Goal: Obtain resource: Obtain resource

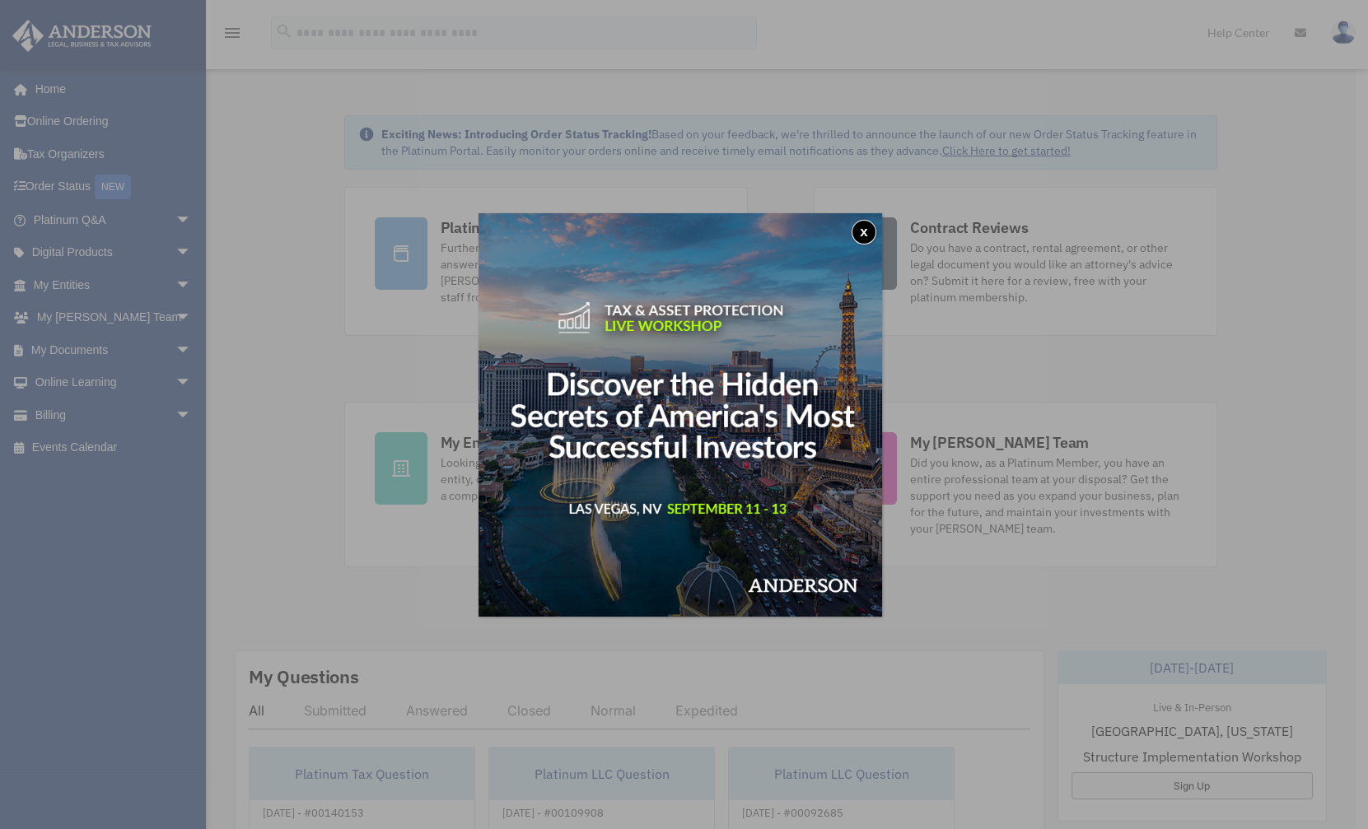
click at [860, 226] on button "x" at bounding box center [864, 232] width 25 height 25
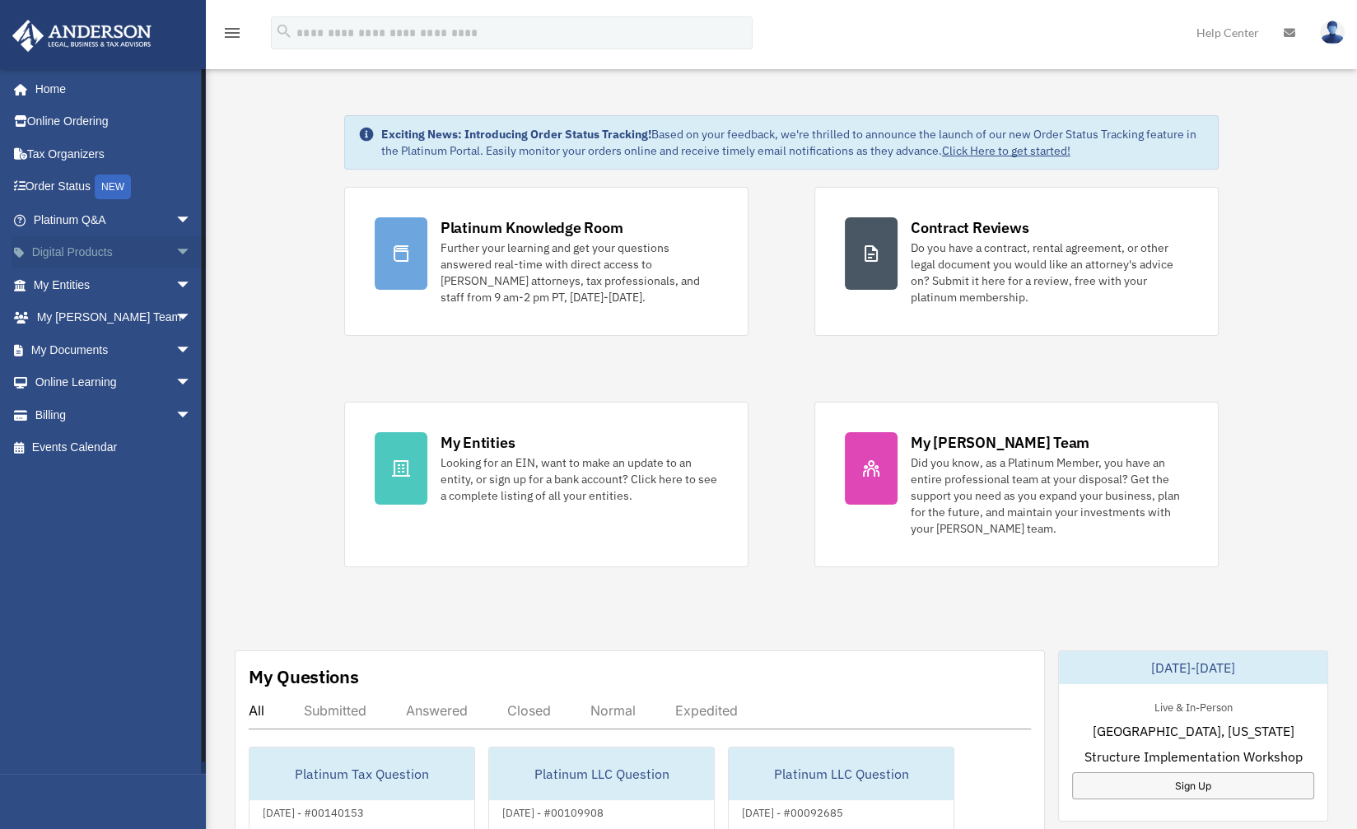
click at [175, 247] on span "arrow_drop_down" at bounding box center [191, 253] width 33 height 34
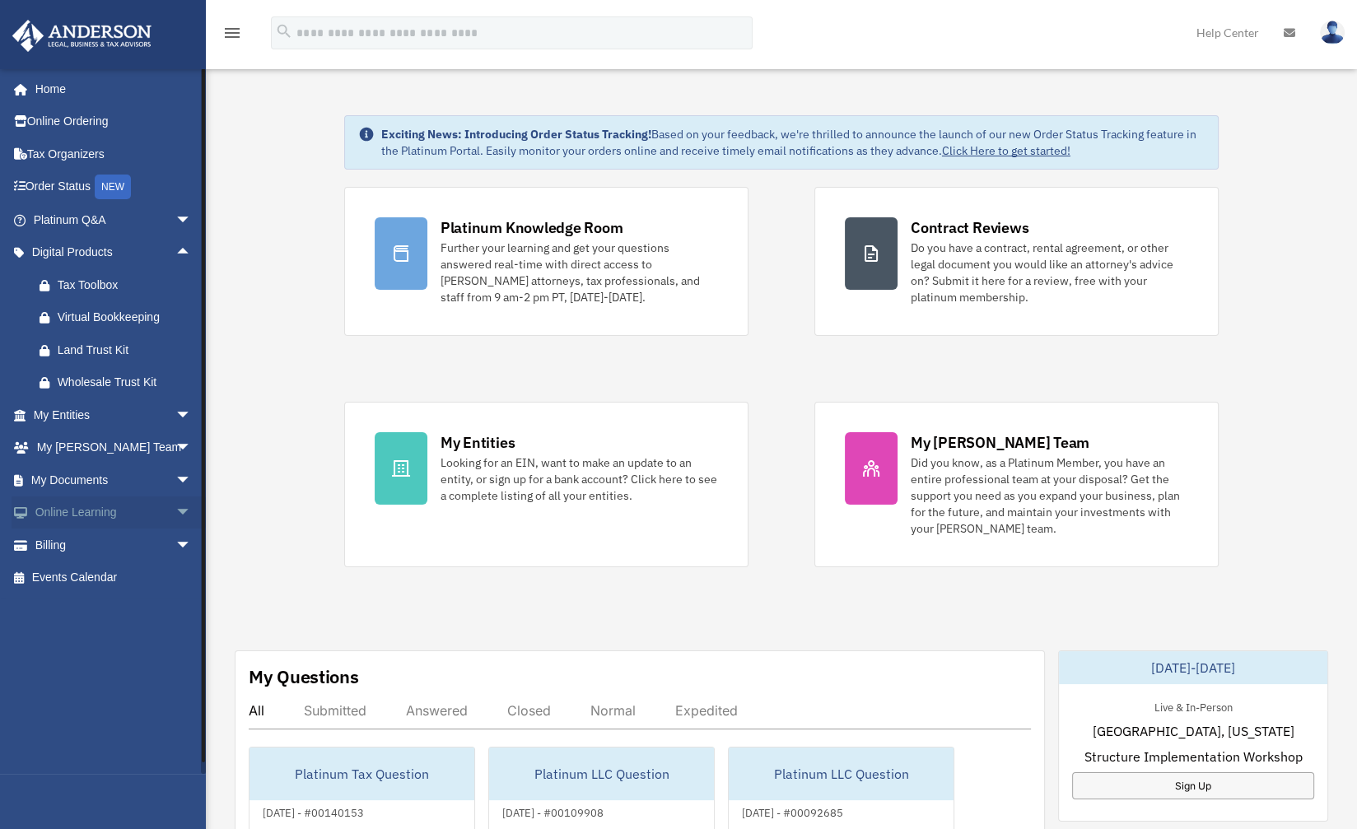
click at [175, 507] on span "arrow_drop_down" at bounding box center [191, 514] width 33 height 34
click at [96, 600] on link "Resources" at bounding box center [120, 610] width 194 height 33
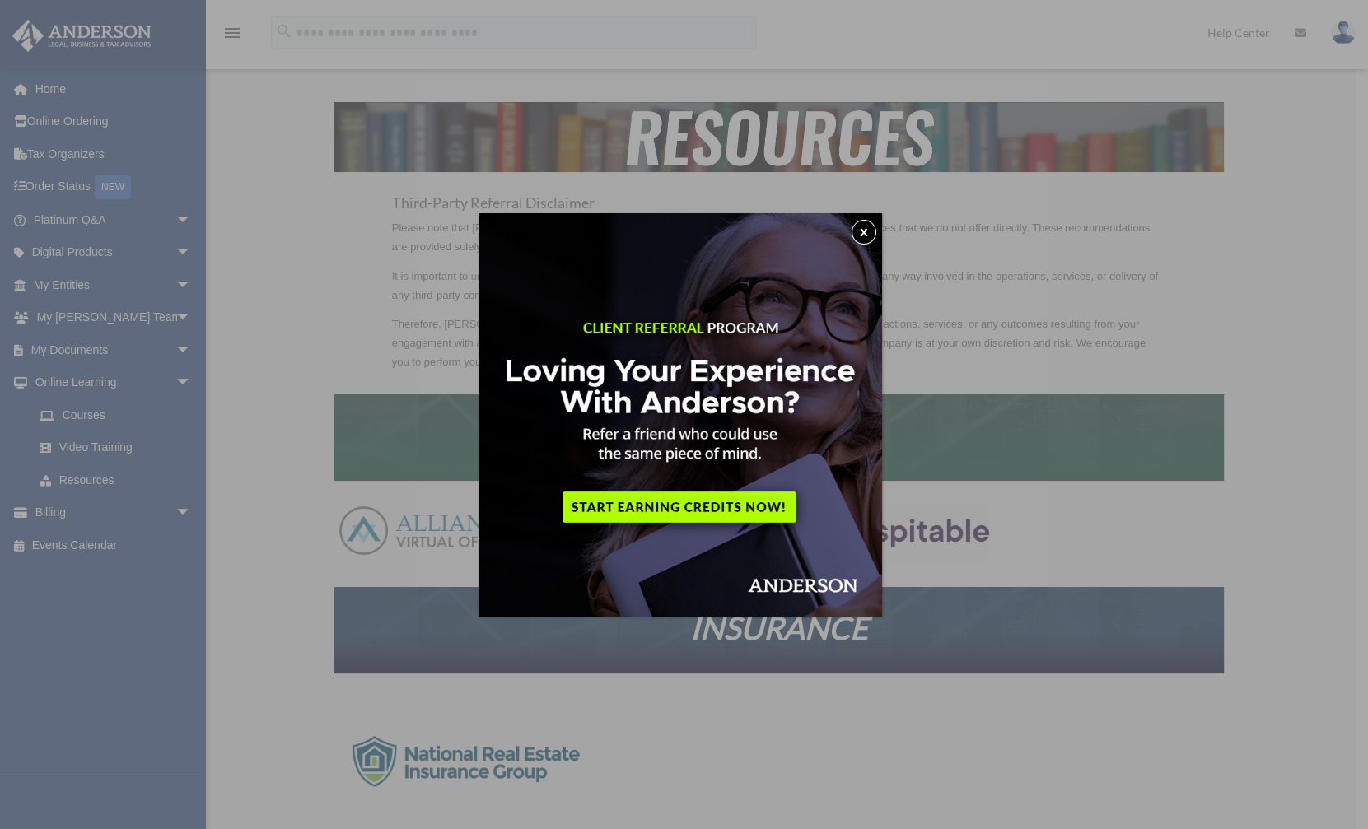
click at [862, 233] on button "x" at bounding box center [864, 232] width 25 height 25
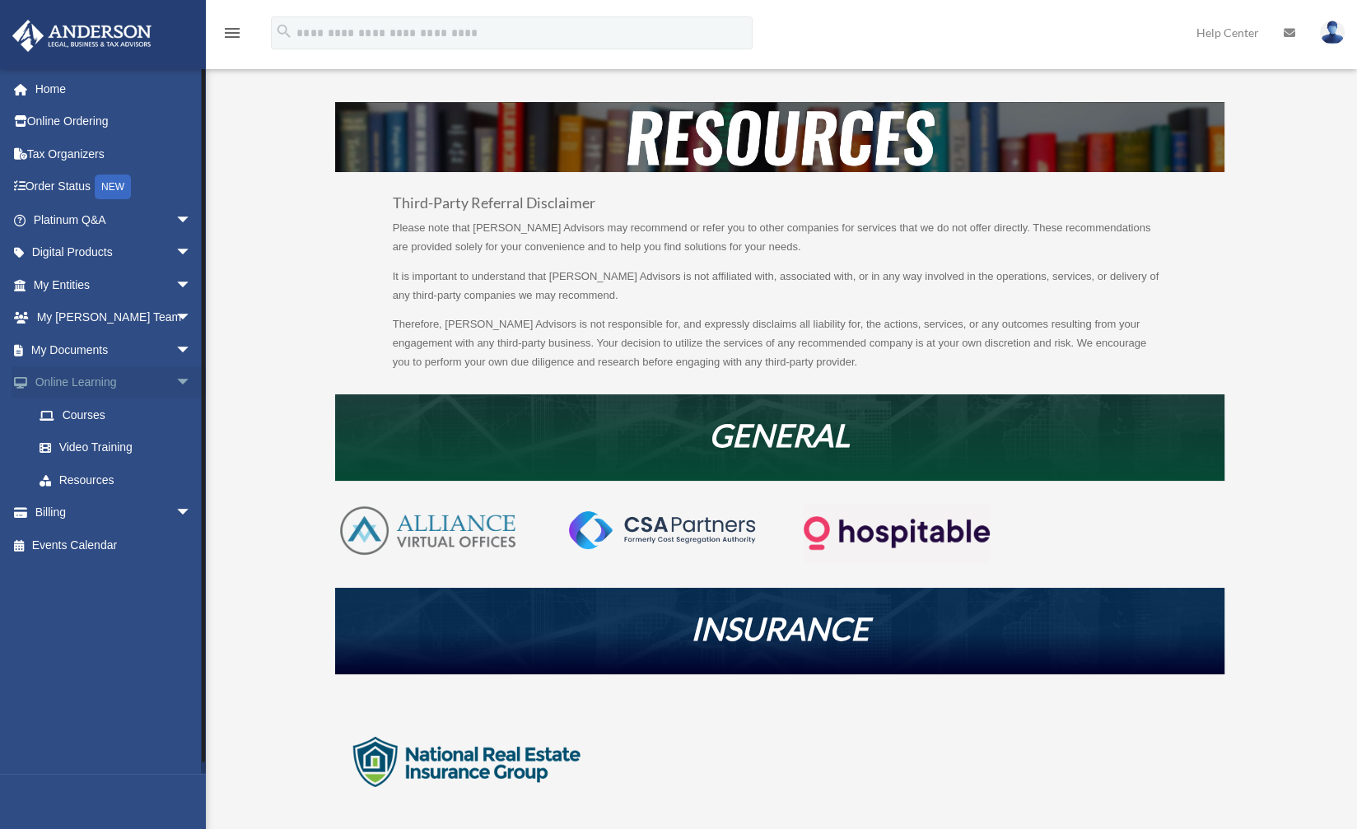
click at [175, 378] on span "arrow_drop_down" at bounding box center [191, 384] width 33 height 34
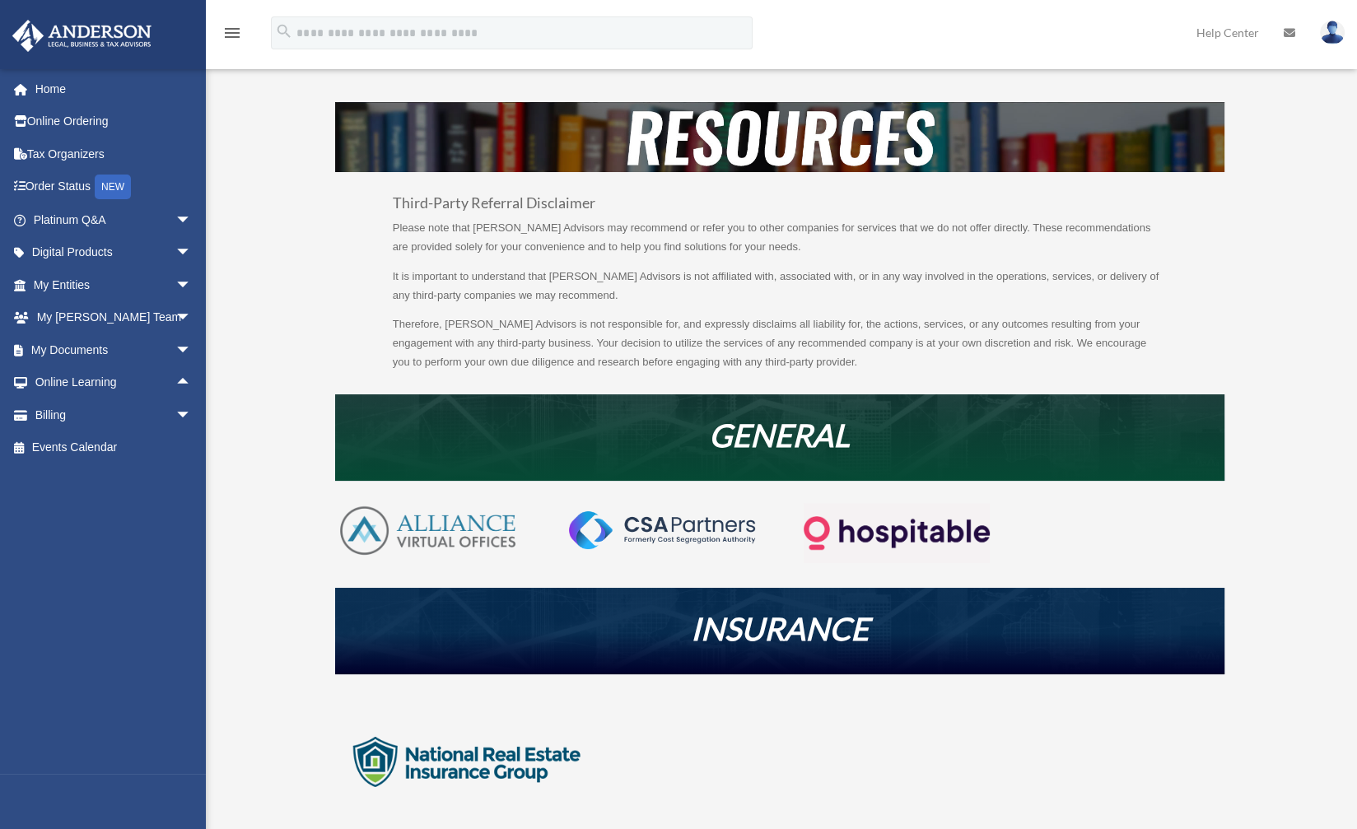
click at [1226, 28] on link "Help Center" at bounding box center [1227, 32] width 87 height 65
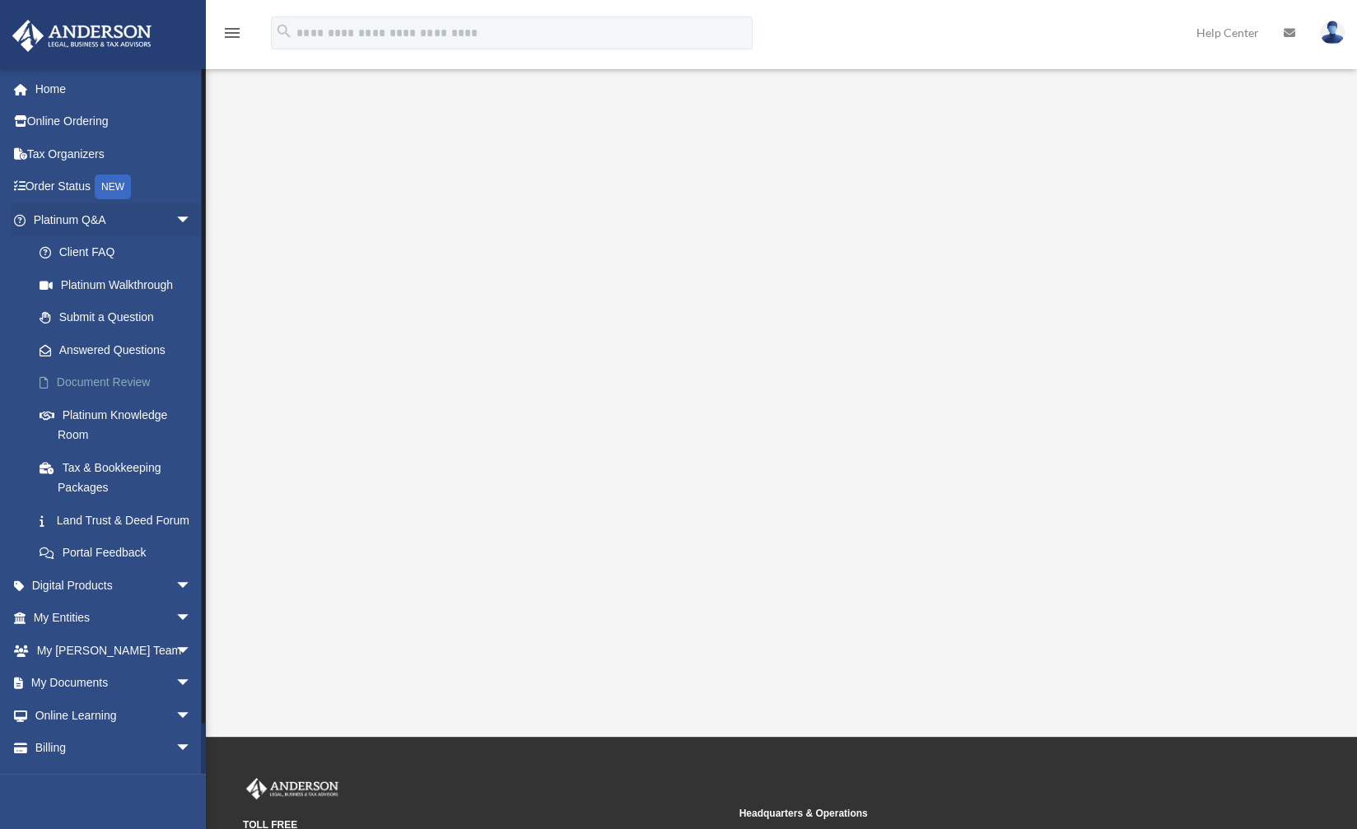
click at [80, 380] on link "Document Review" at bounding box center [120, 383] width 194 height 33
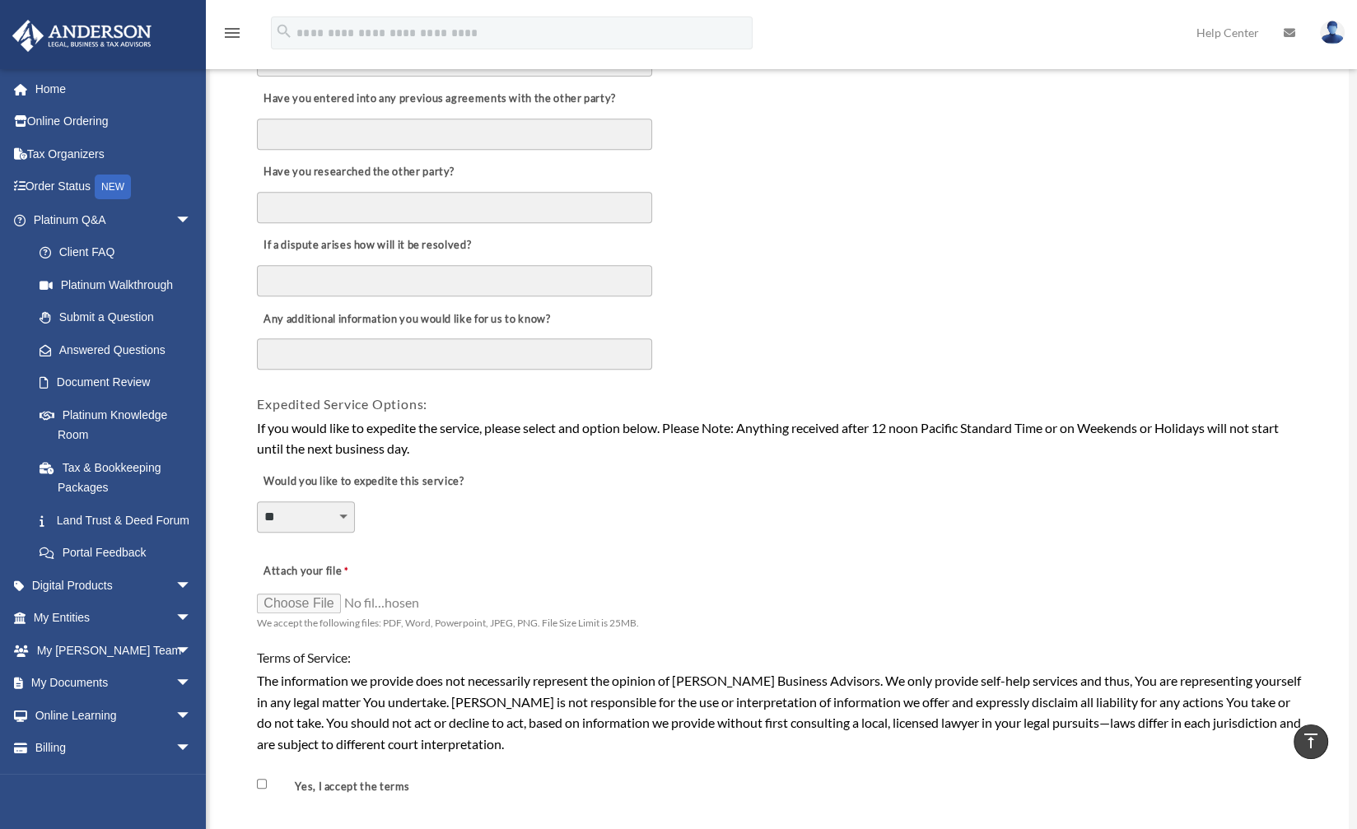
scroll to position [993, 0]
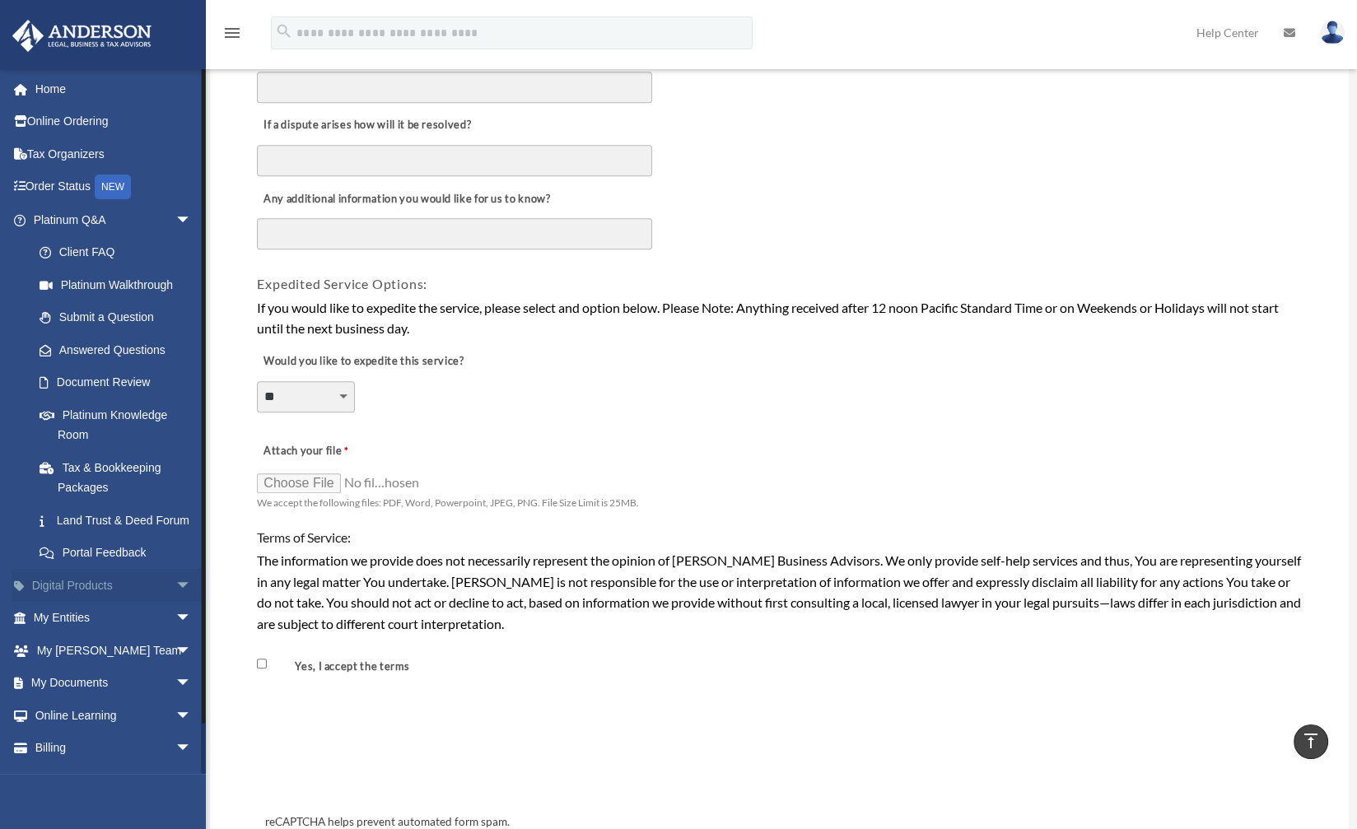
click at [175, 601] on span "arrow_drop_down" at bounding box center [191, 586] width 33 height 34
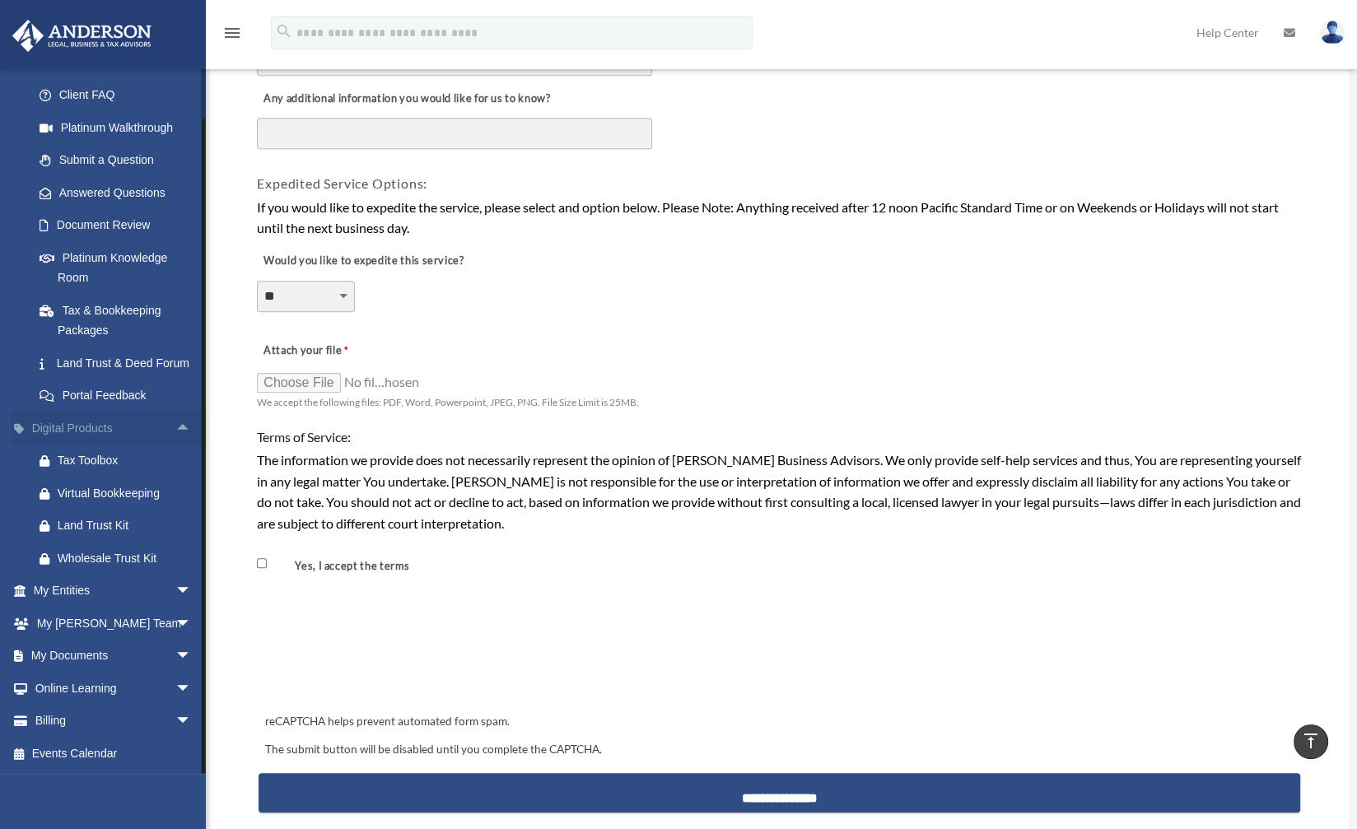
scroll to position [1204, 0]
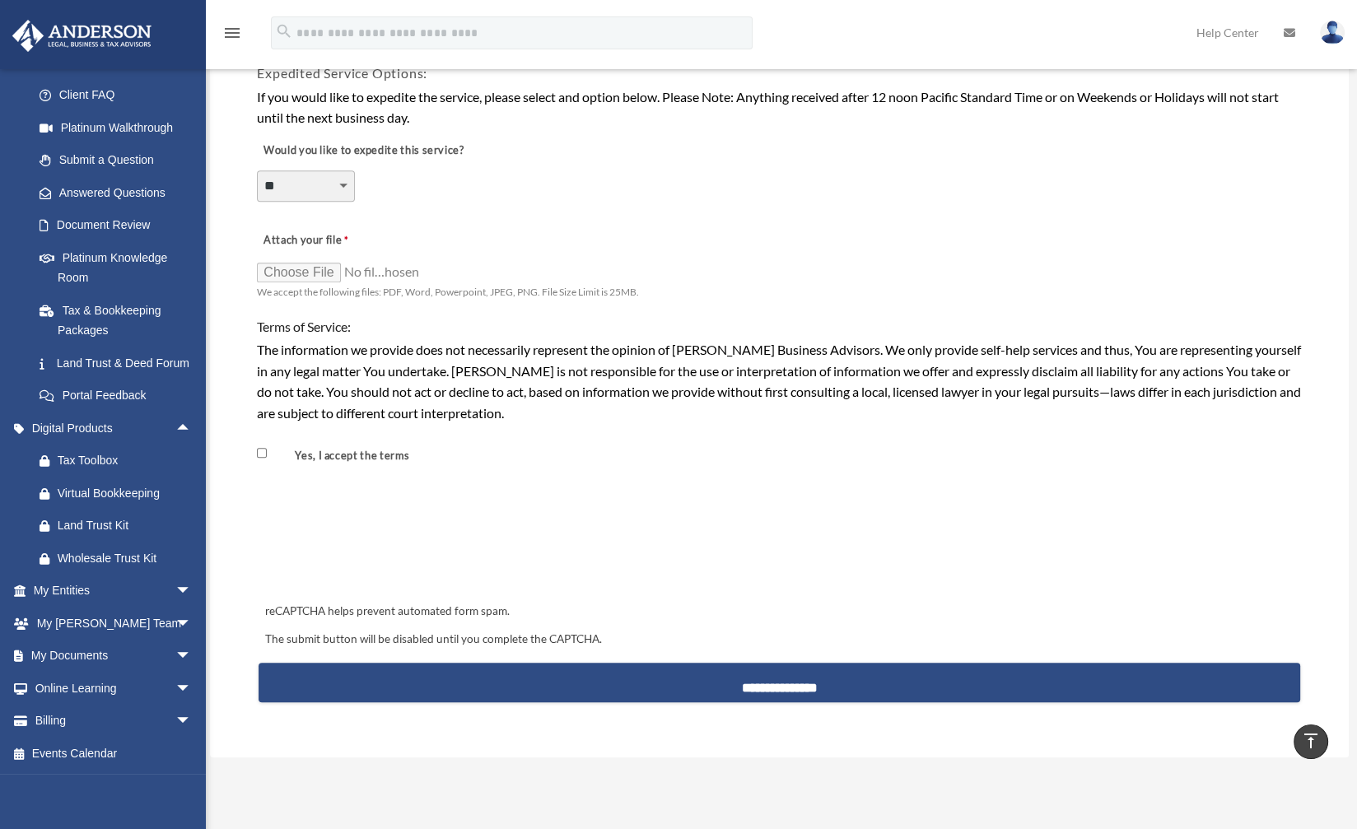
click at [950, 470] on div "**********" at bounding box center [779, 591] width 1048 height 242
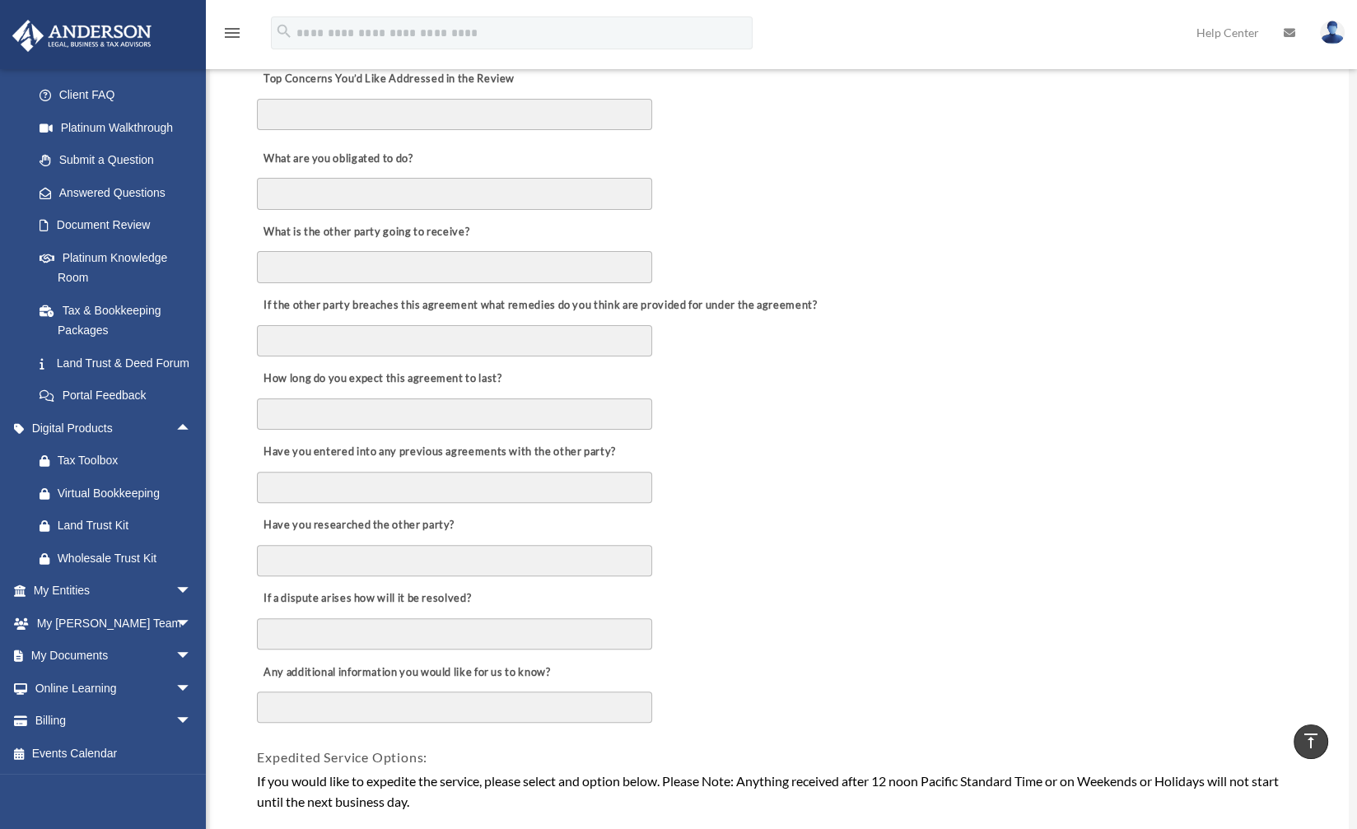
scroll to position [0, 0]
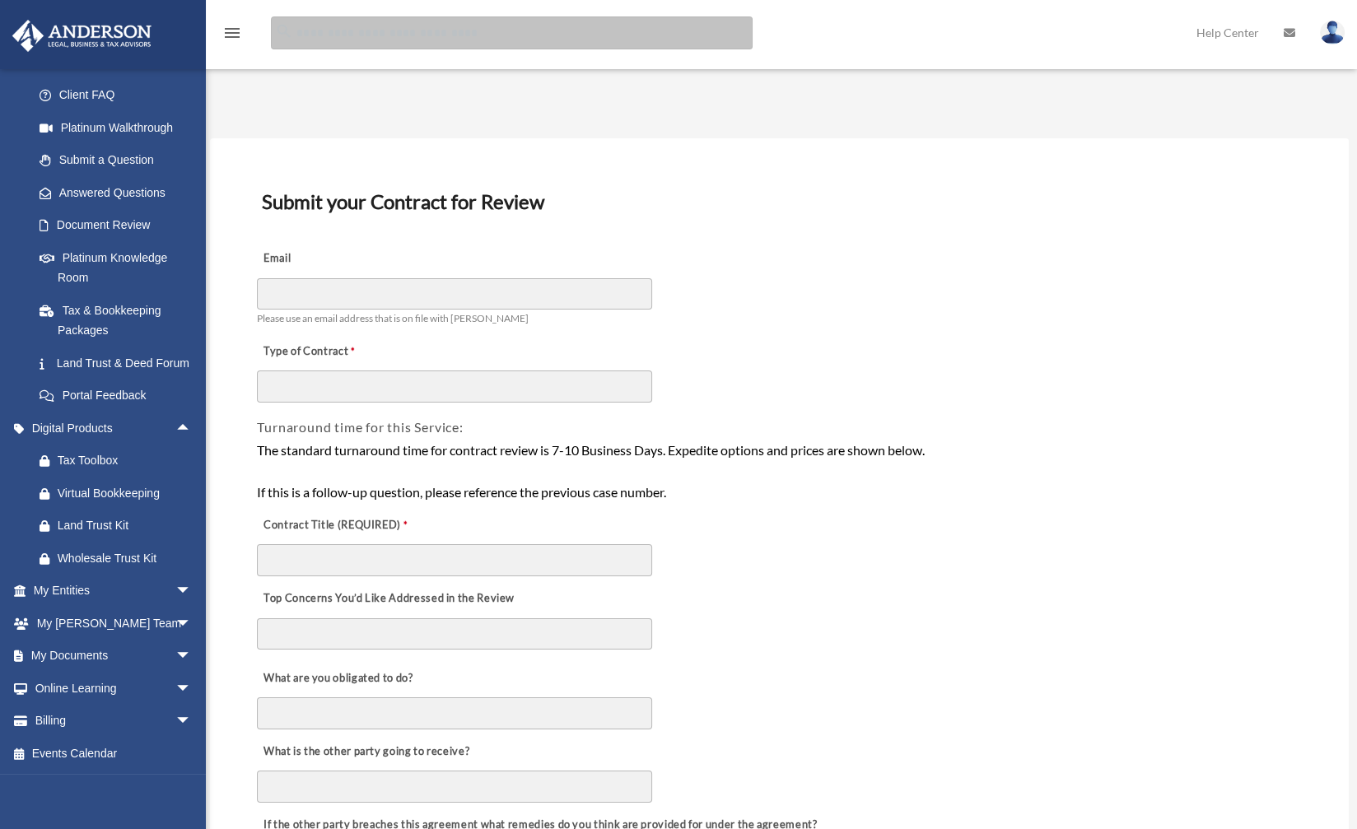
click at [371, 33] on input "search" at bounding box center [512, 32] width 482 height 33
type input "*****"
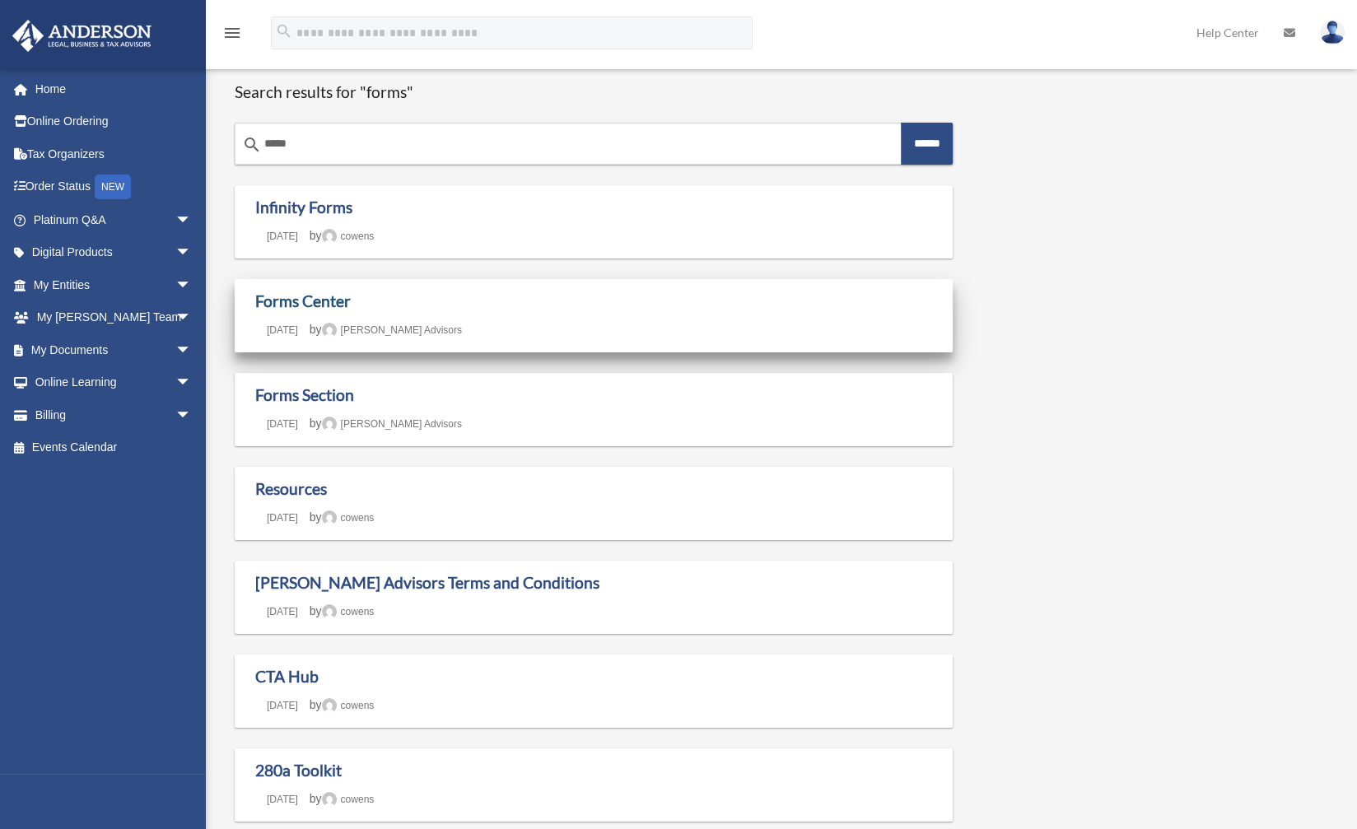
click at [287, 300] on link "Forms Center" at bounding box center [303, 301] width 96 height 19
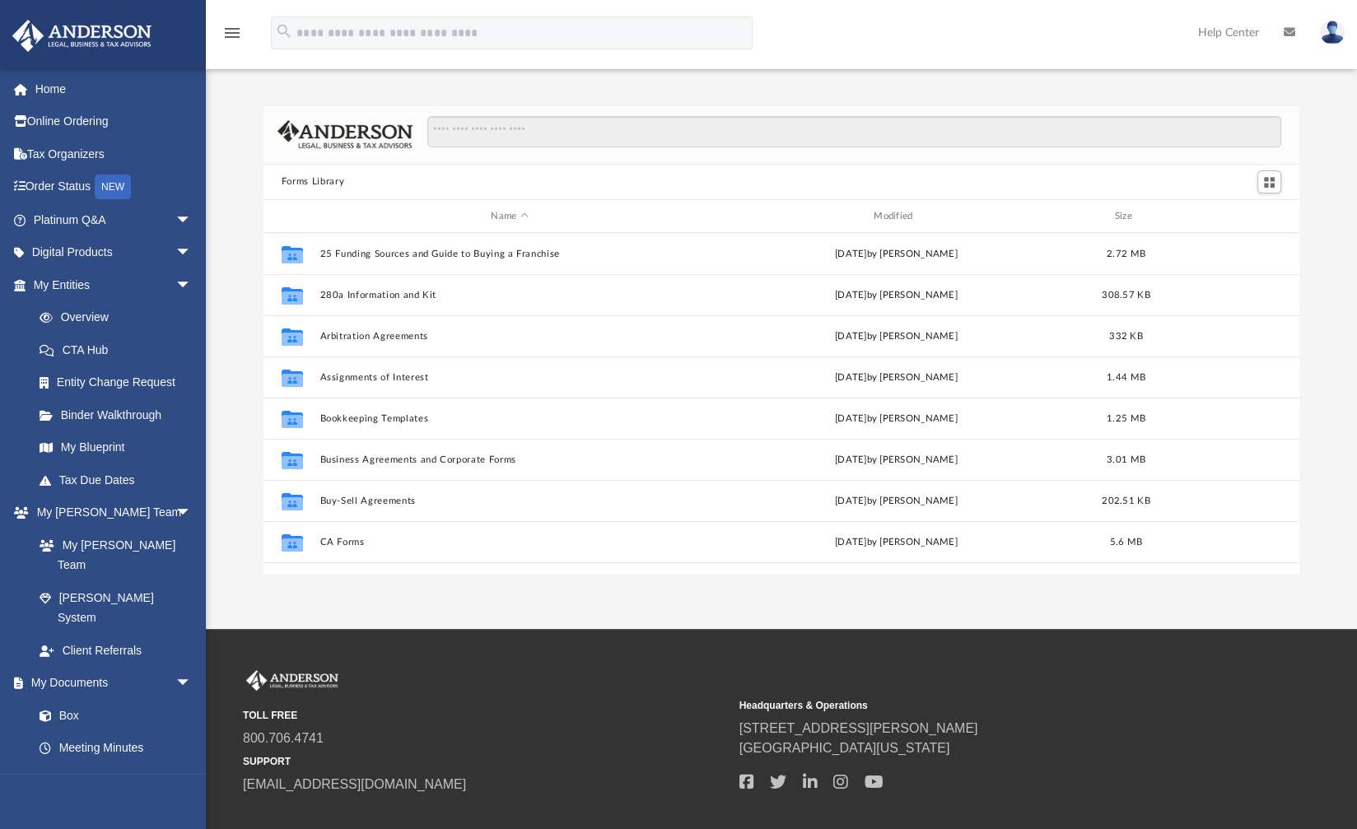
scroll to position [363, 1026]
click at [511, 128] on input "Search files and folders" at bounding box center [854, 131] width 855 height 31
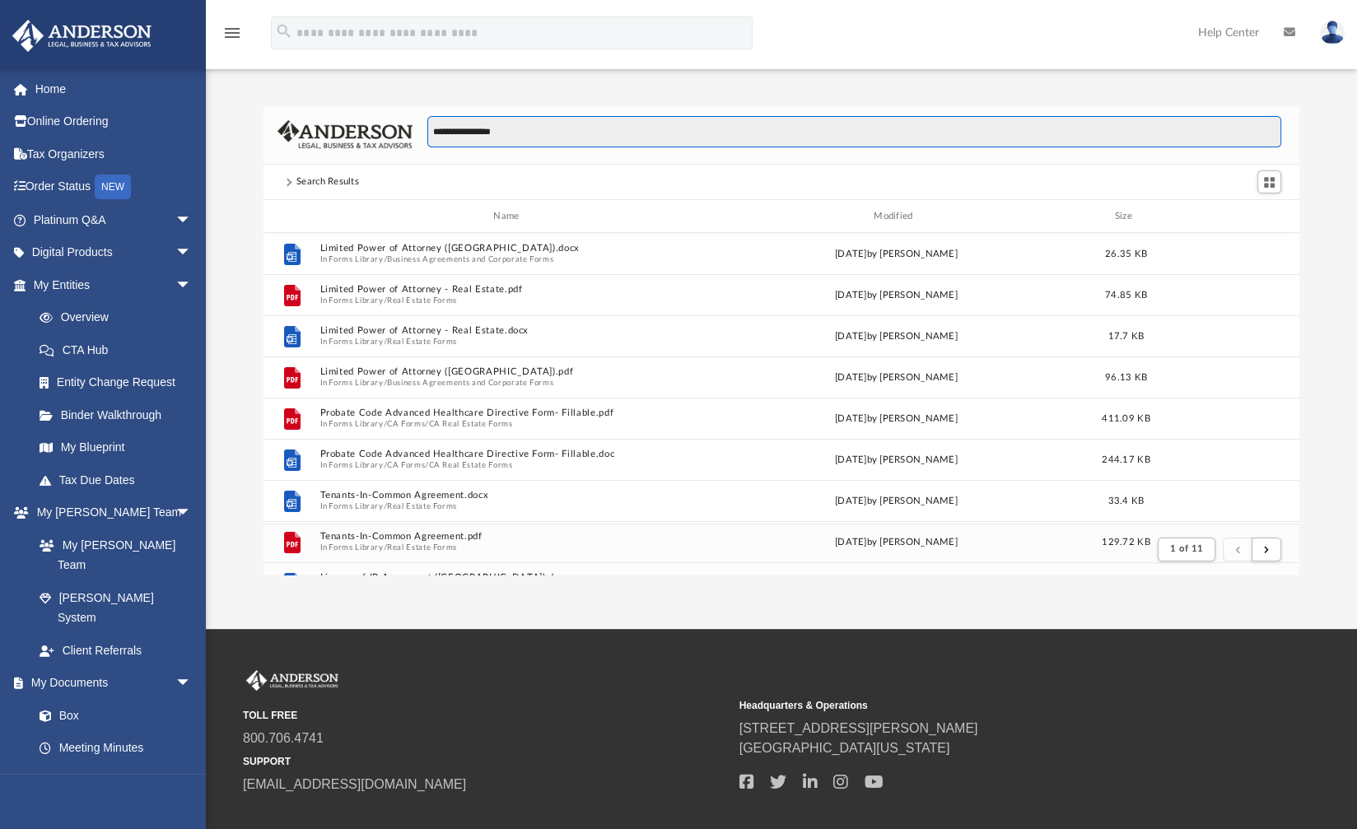
scroll to position [313, 1026]
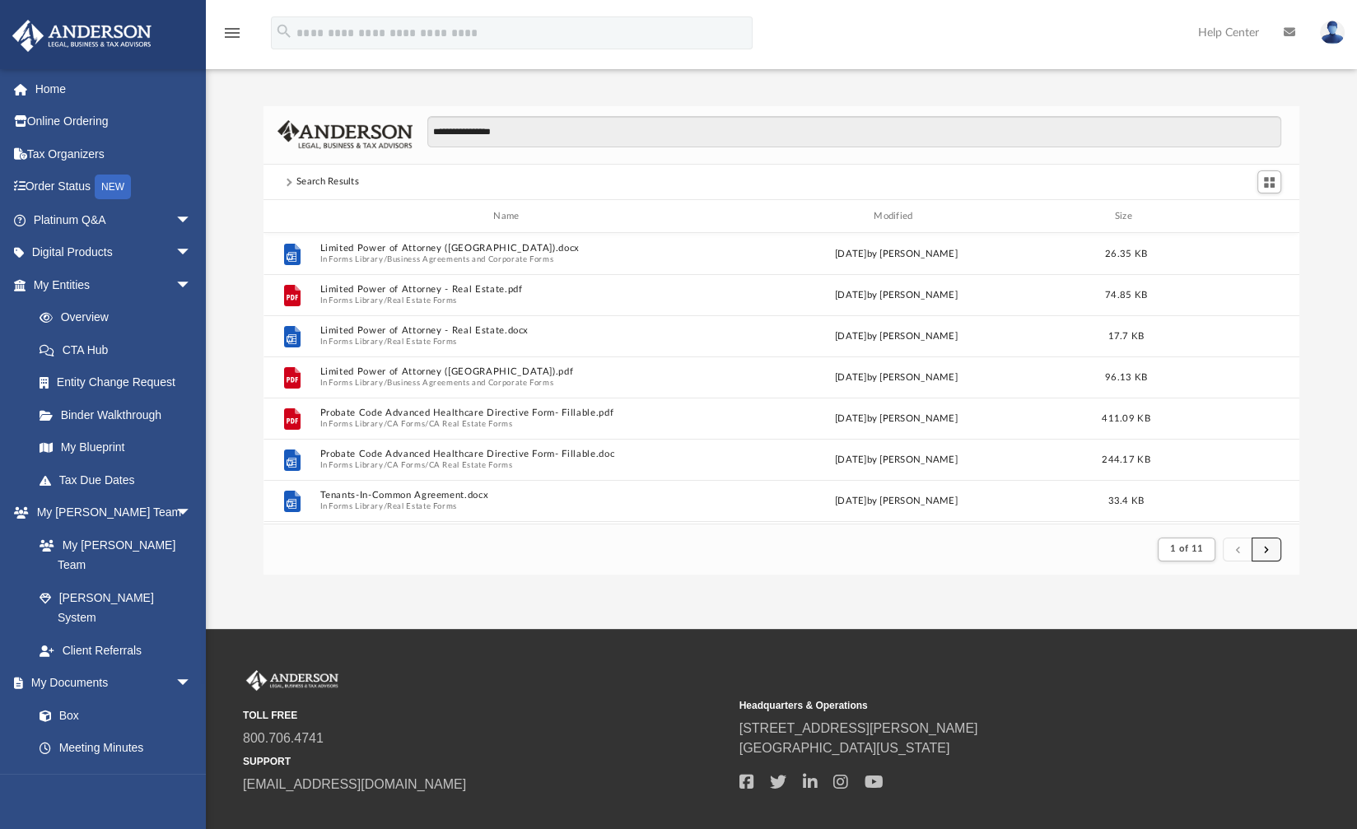
click at [1266, 550] on span "submit" at bounding box center [1266, 548] width 5 height 9
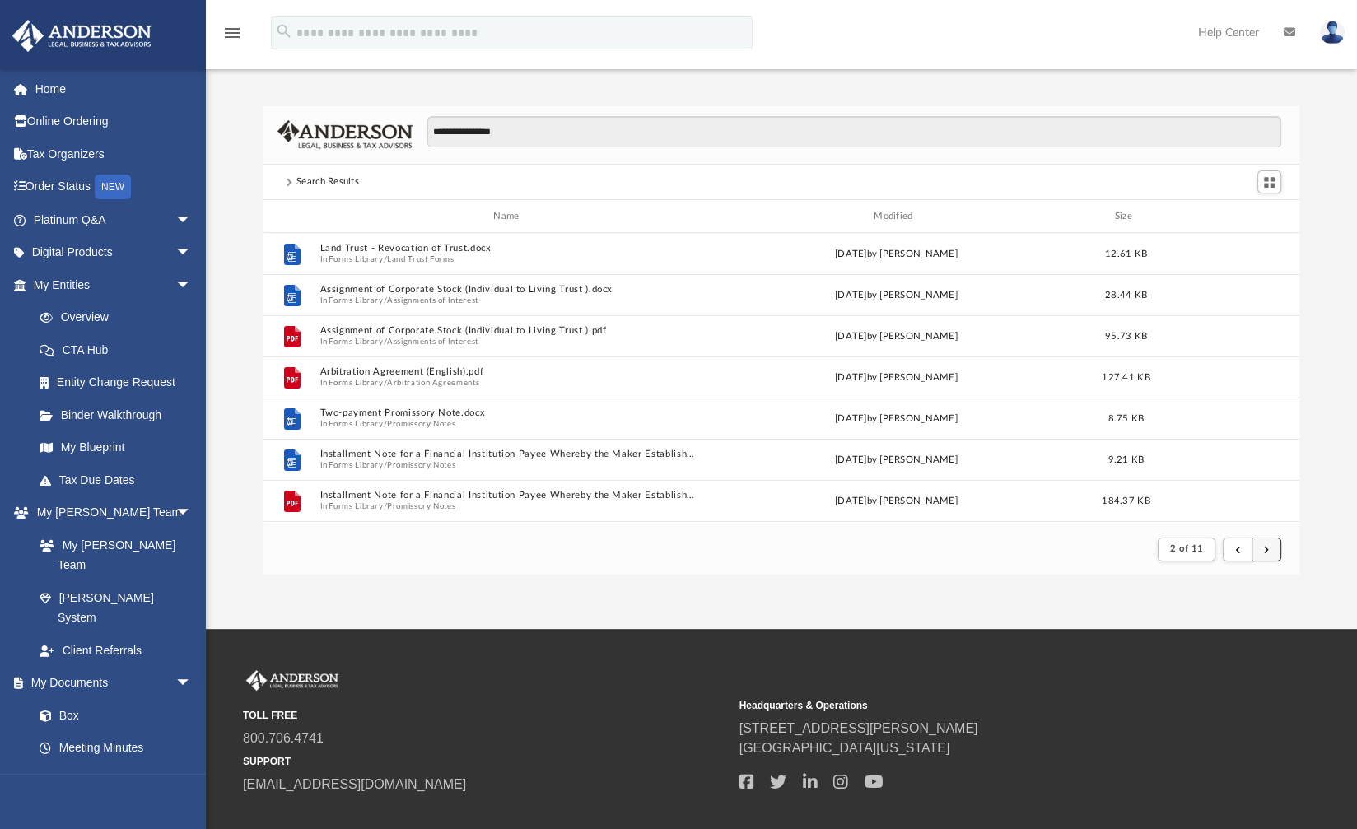
click at [1264, 549] on span "submit" at bounding box center [1266, 548] width 5 height 9
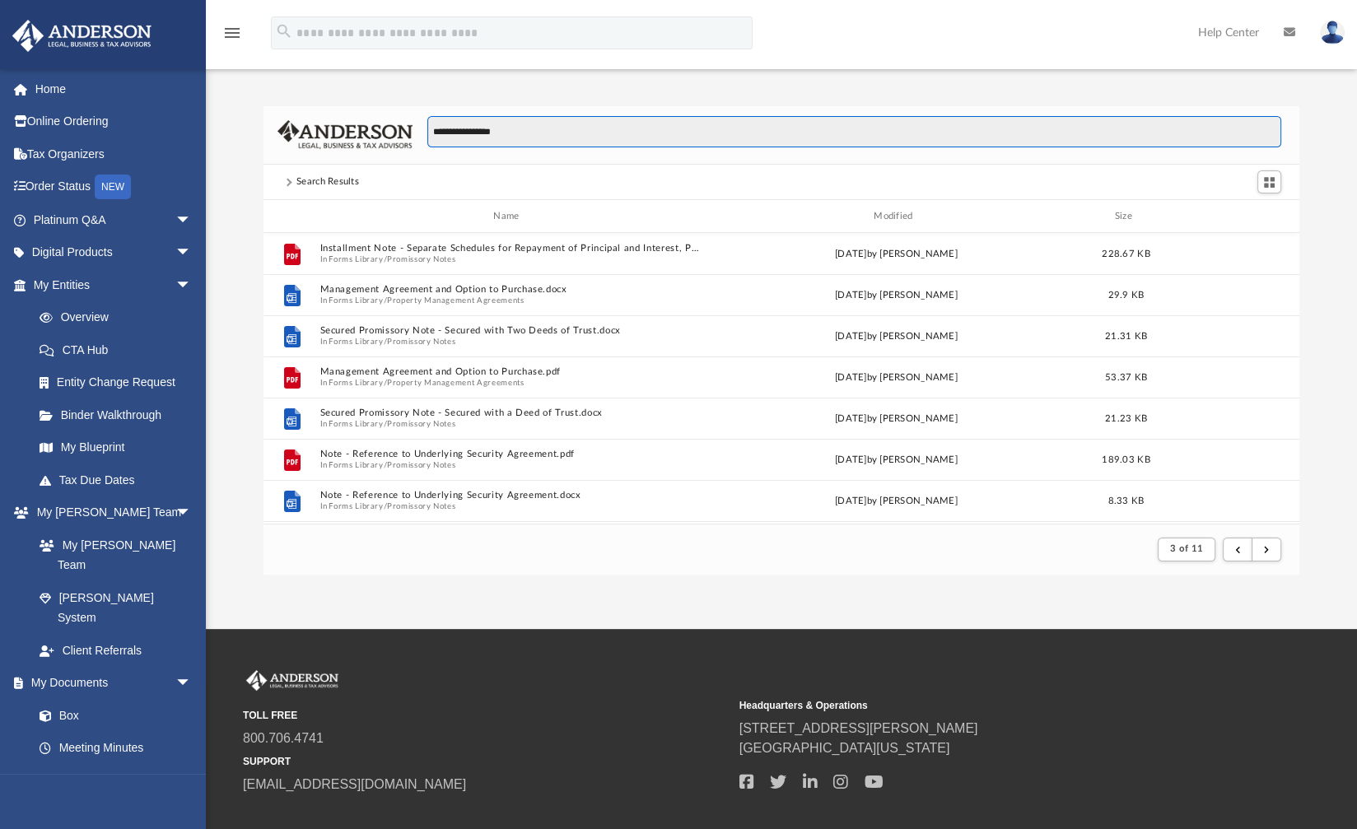
click at [534, 131] on input "**********" at bounding box center [854, 131] width 855 height 31
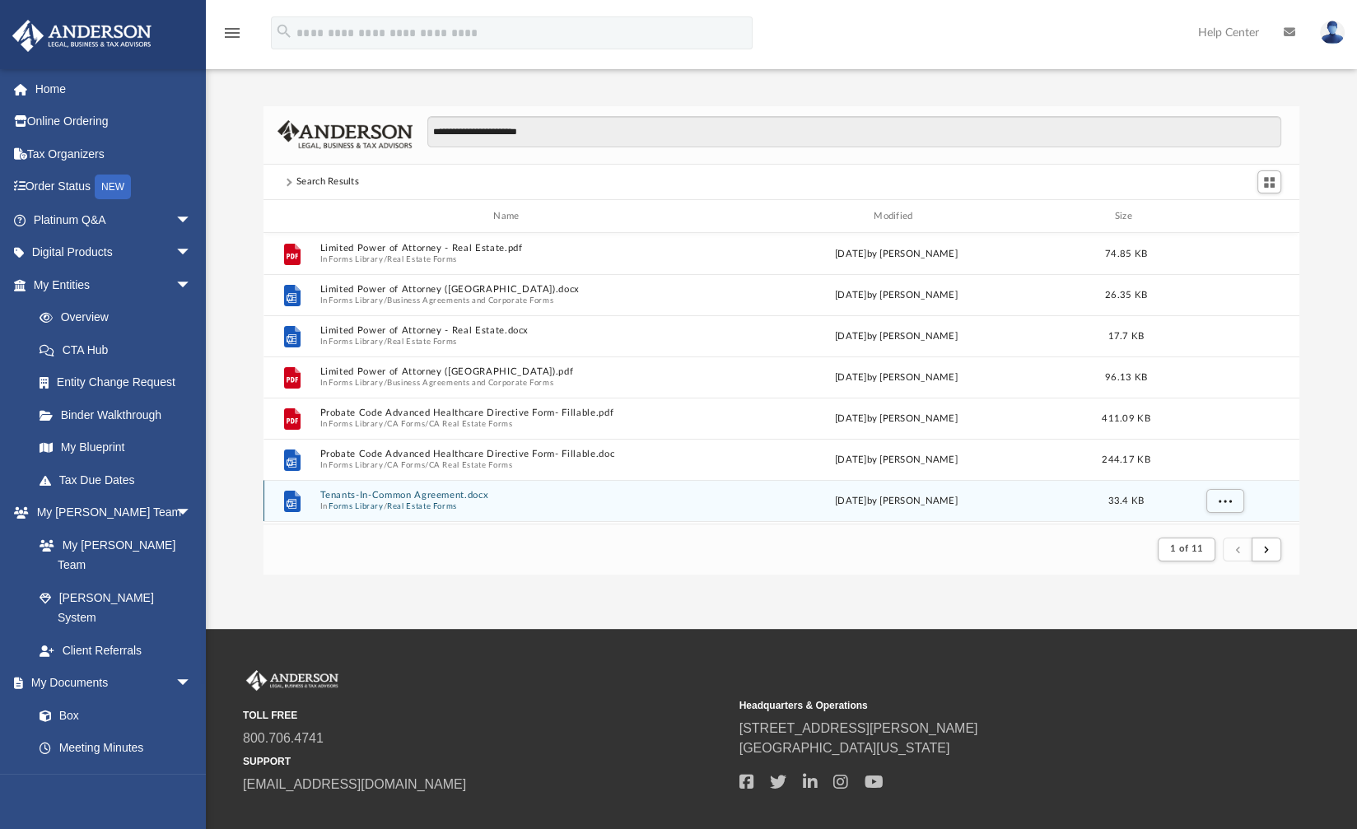
click at [404, 497] on button "Tenants-In-Common Agreement.docx" at bounding box center [510, 496] width 380 height 11
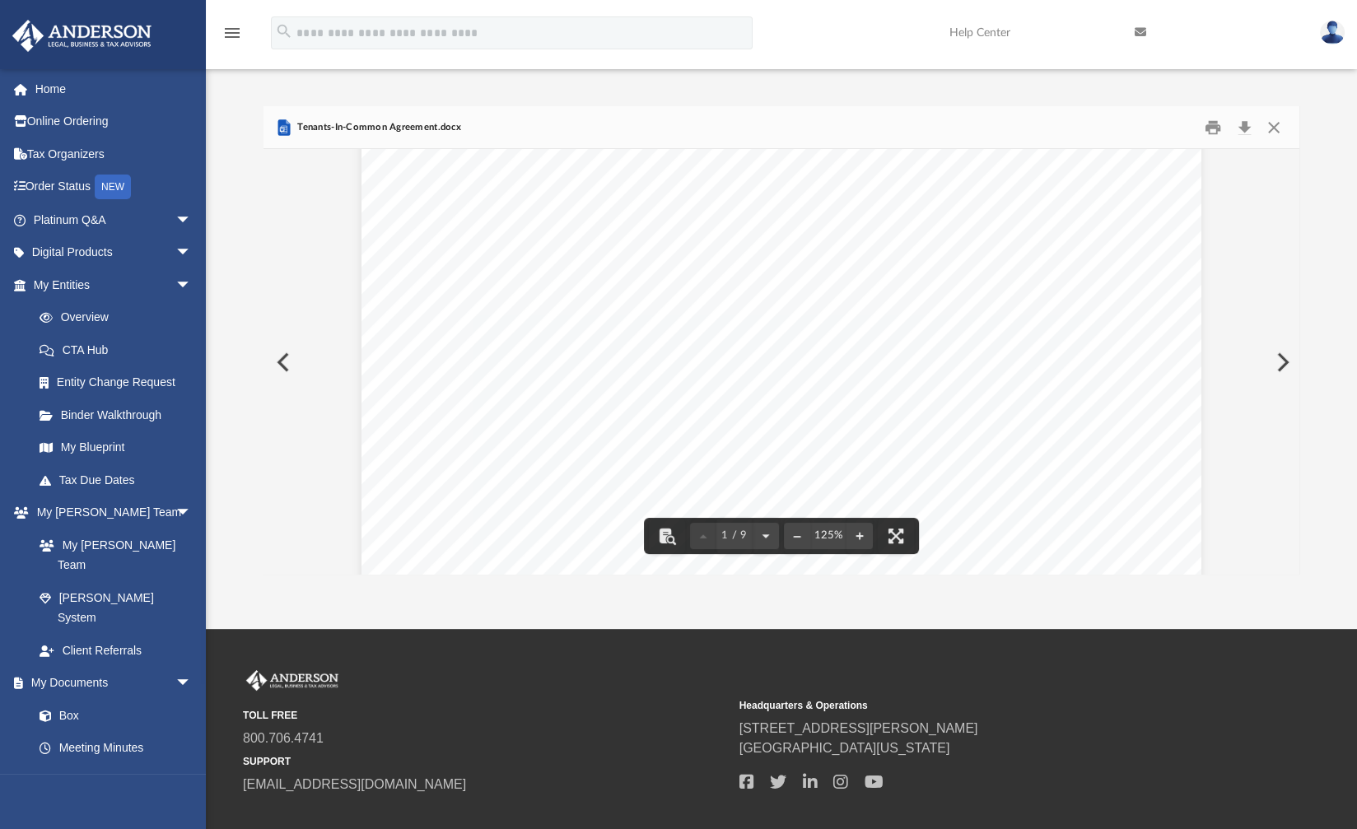
scroll to position [0, 0]
click at [284, 364] on button "Preview" at bounding box center [282, 362] width 36 height 46
click at [287, 352] on button "Preview" at bounding box center [282, 362] width 36 height 46
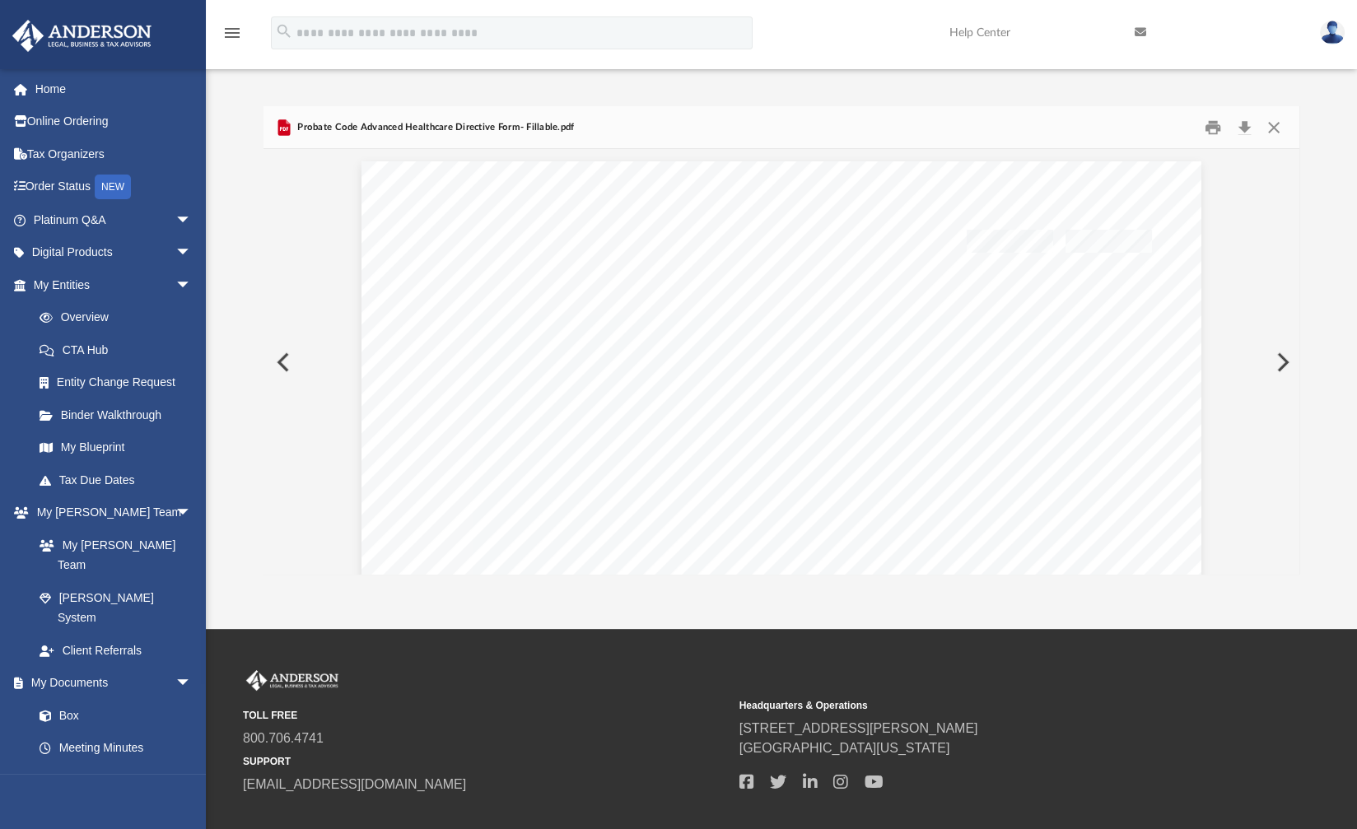
click at [287, 359] on button "Preview" at bounding box center [282, 362] width 36 height 46
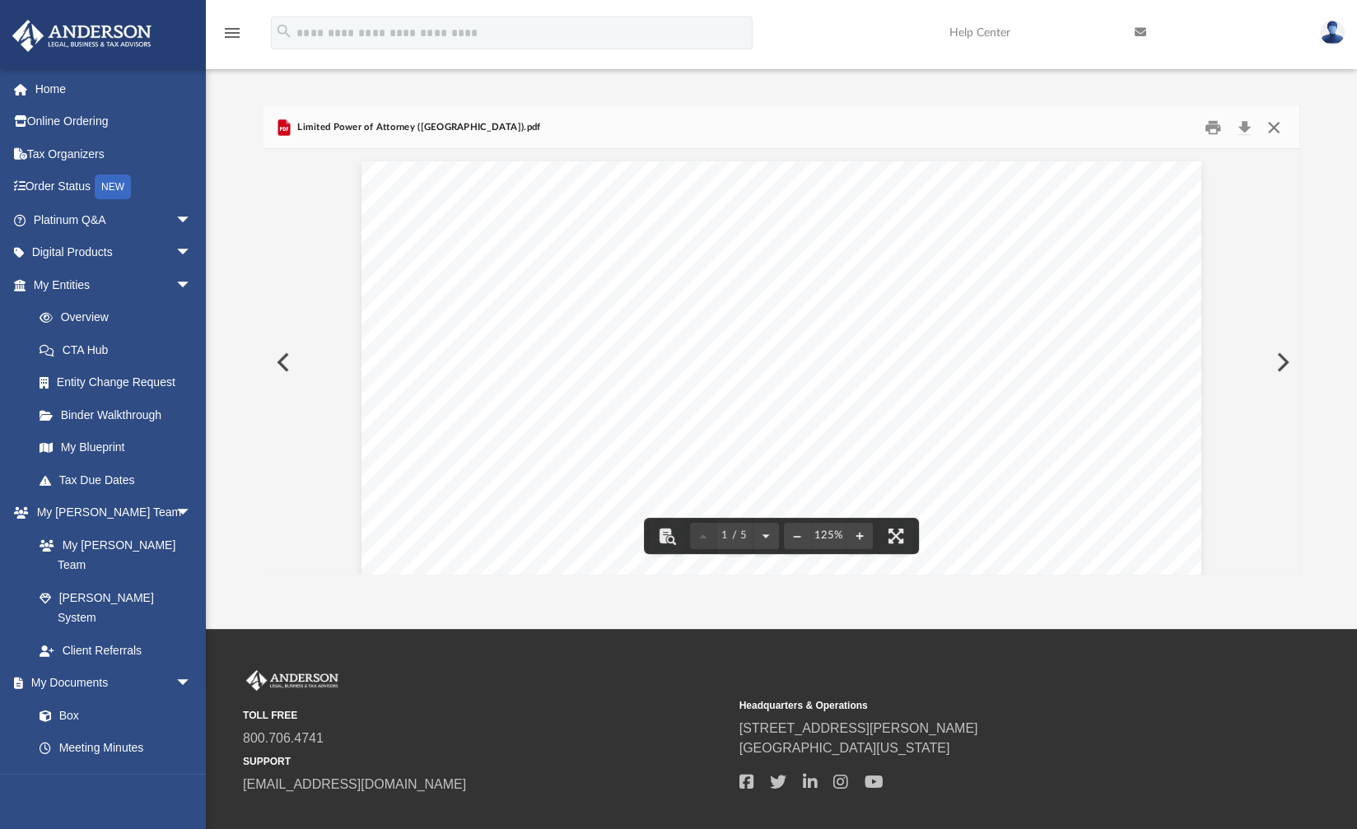
click at [1276, 126] on button "Close" at bounding box center [1274, 127] width 30 height 26
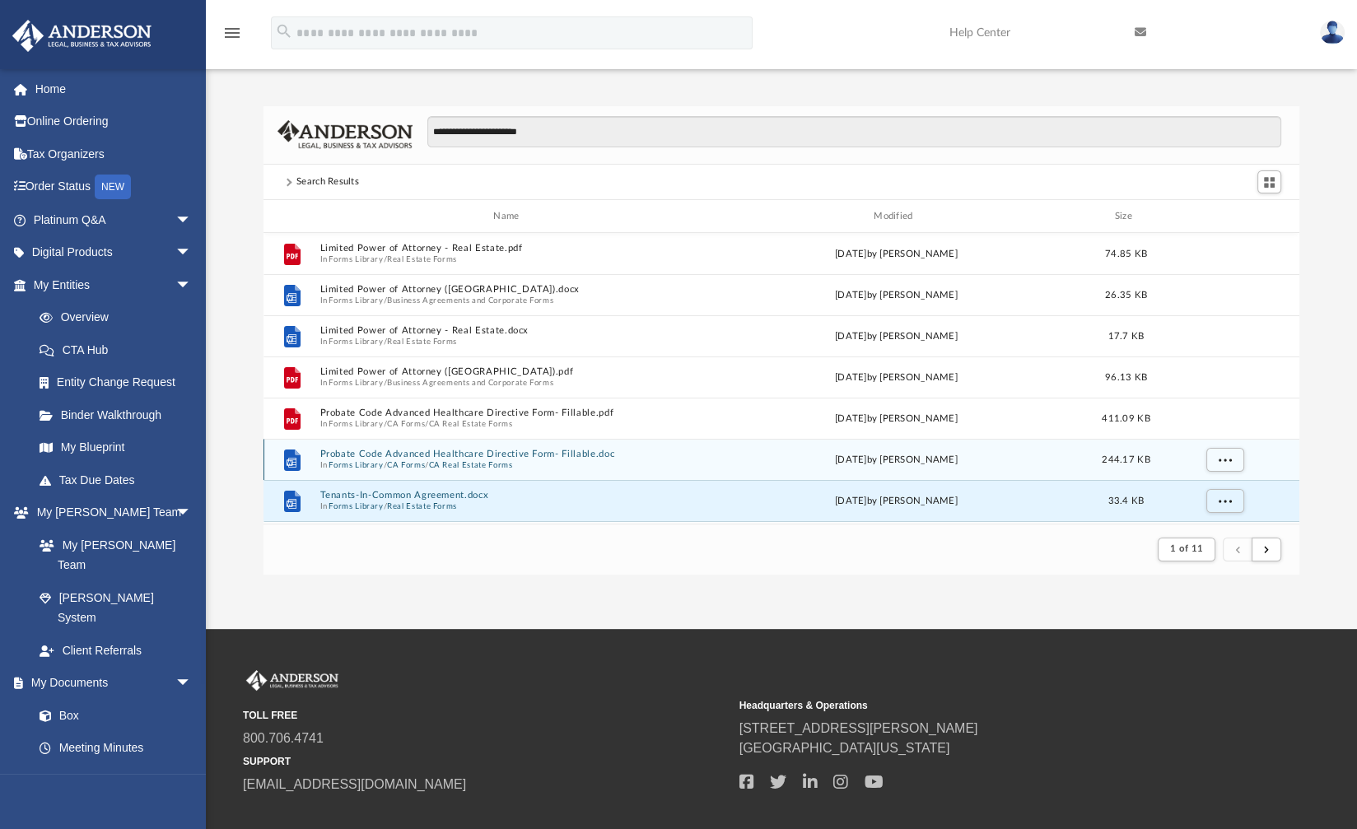
click at [385, 452] on button "Probate Code Advanced Healthcare Directive Form- Fillable.doc" at bounding box center [510, 455] width 380 height 11
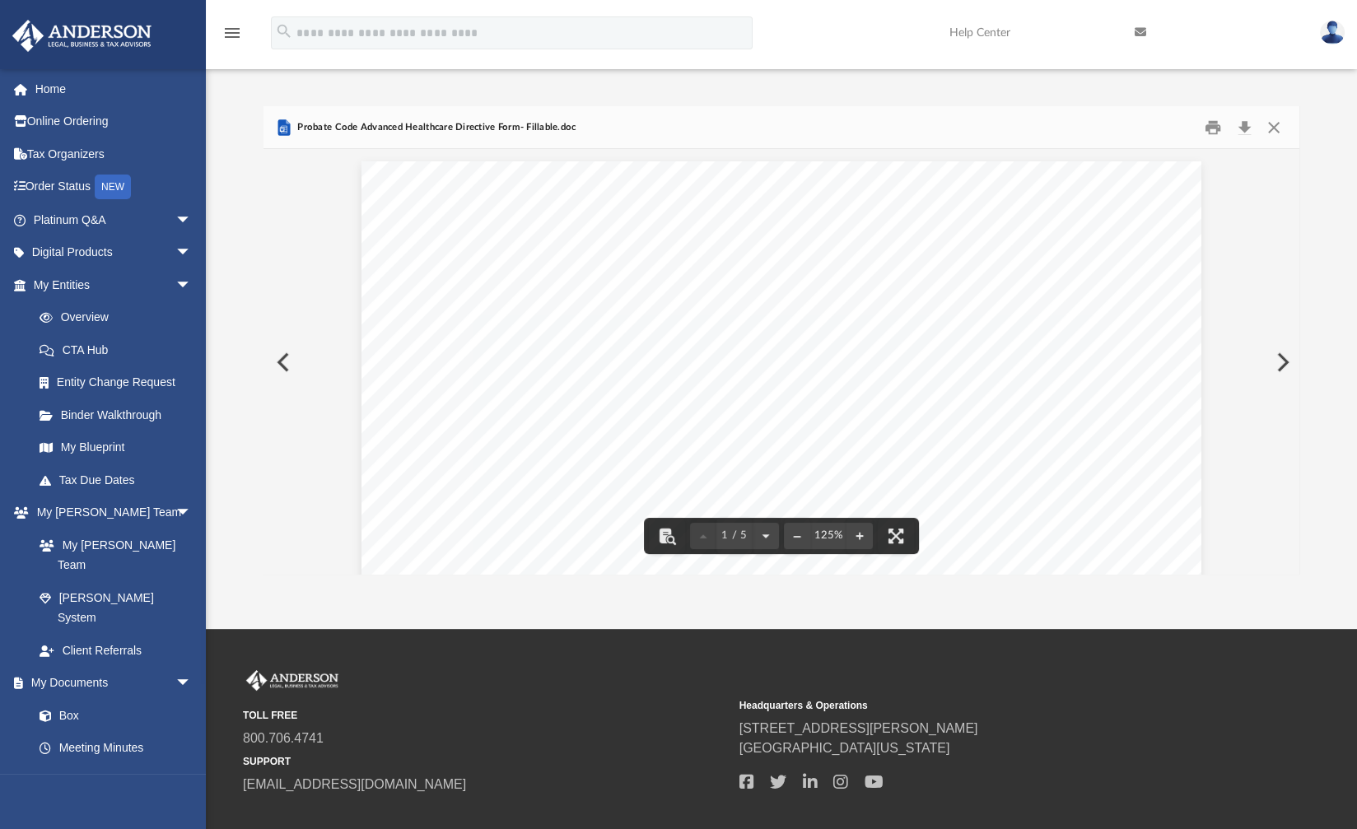
click at [1277, 124] on button "Close" at bounding box center [1274, 127] width 30 height 26
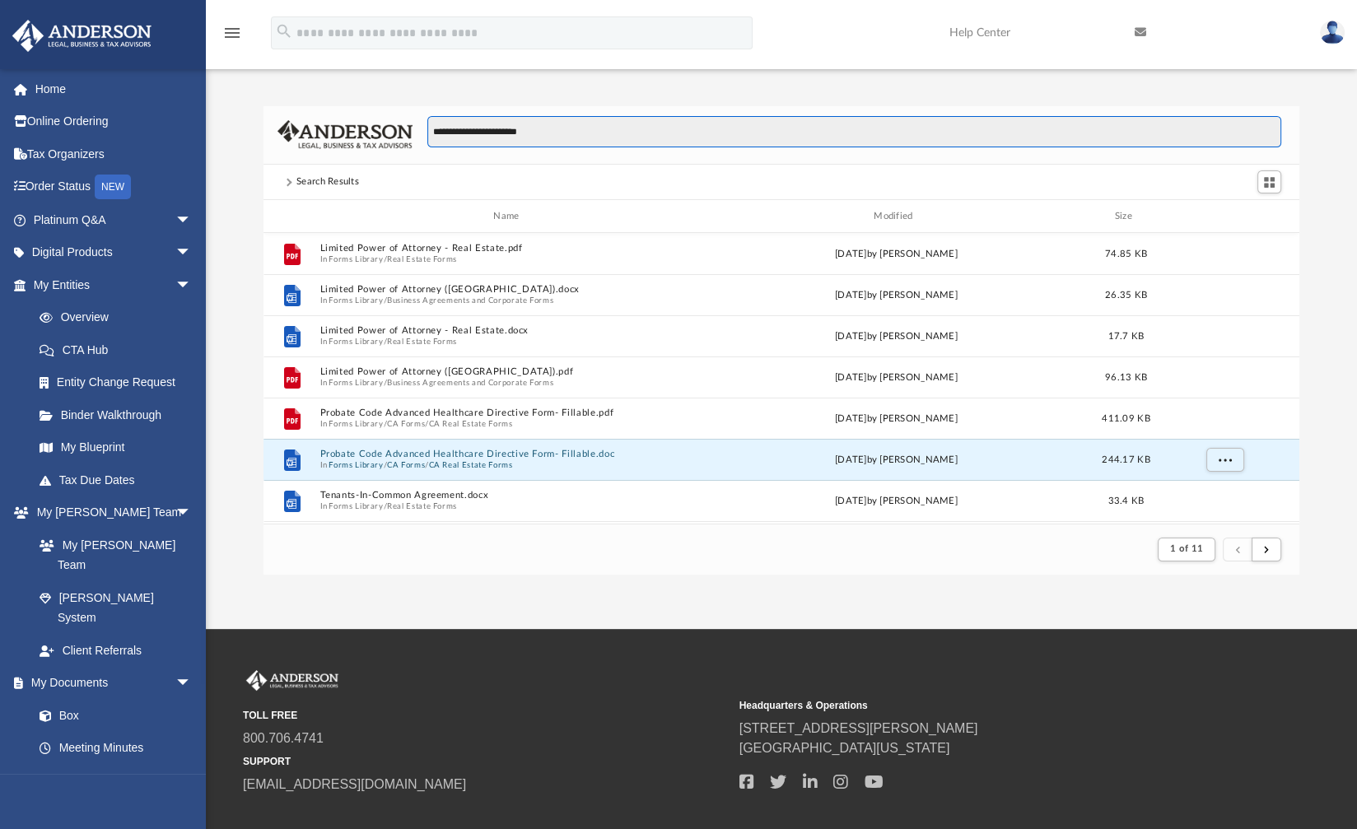
click at [562, 132] on input "**********" at bounding box center [854, 131] width 855 height 31
type input "**********"
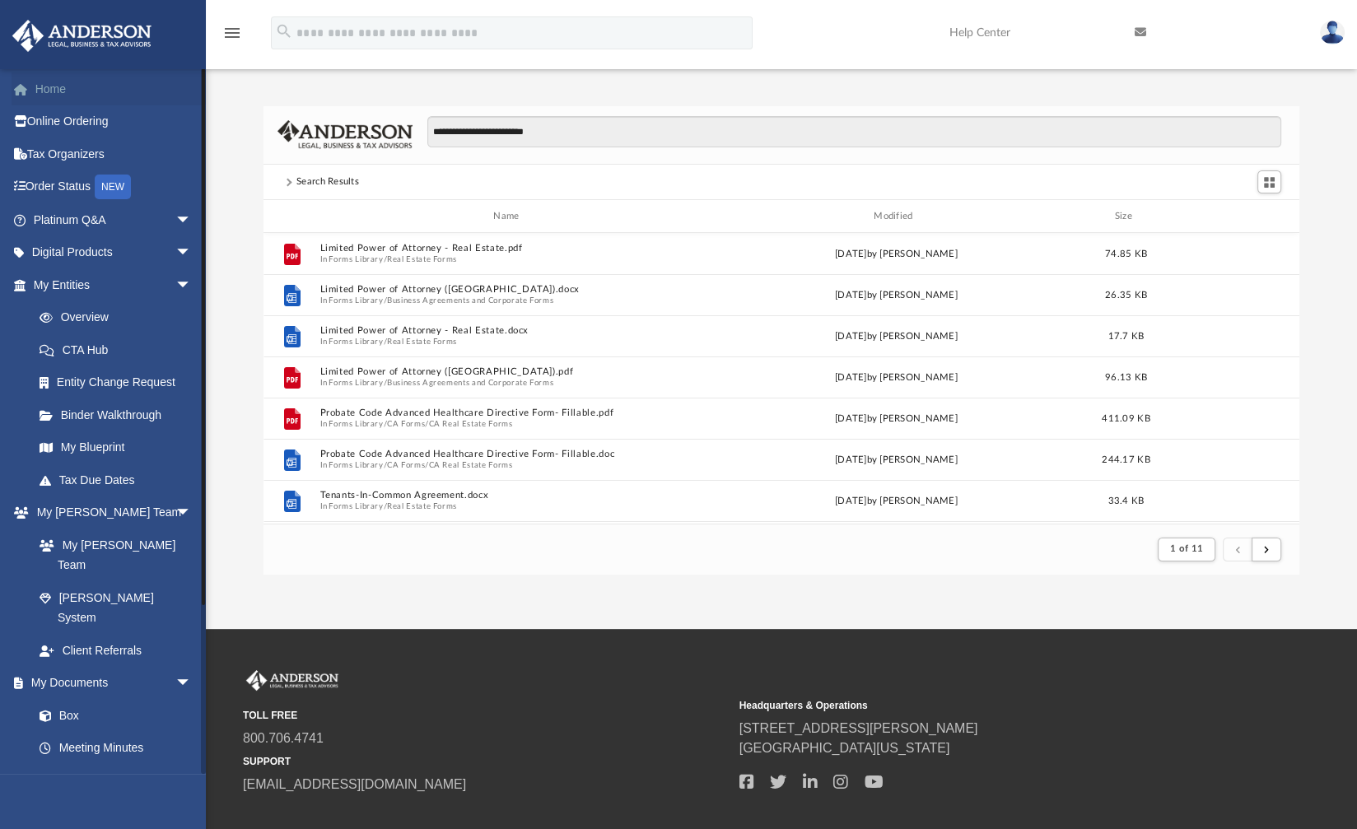
click at [54, 91] on link "Home" at bounding box center [114, 88] width 205 height 33
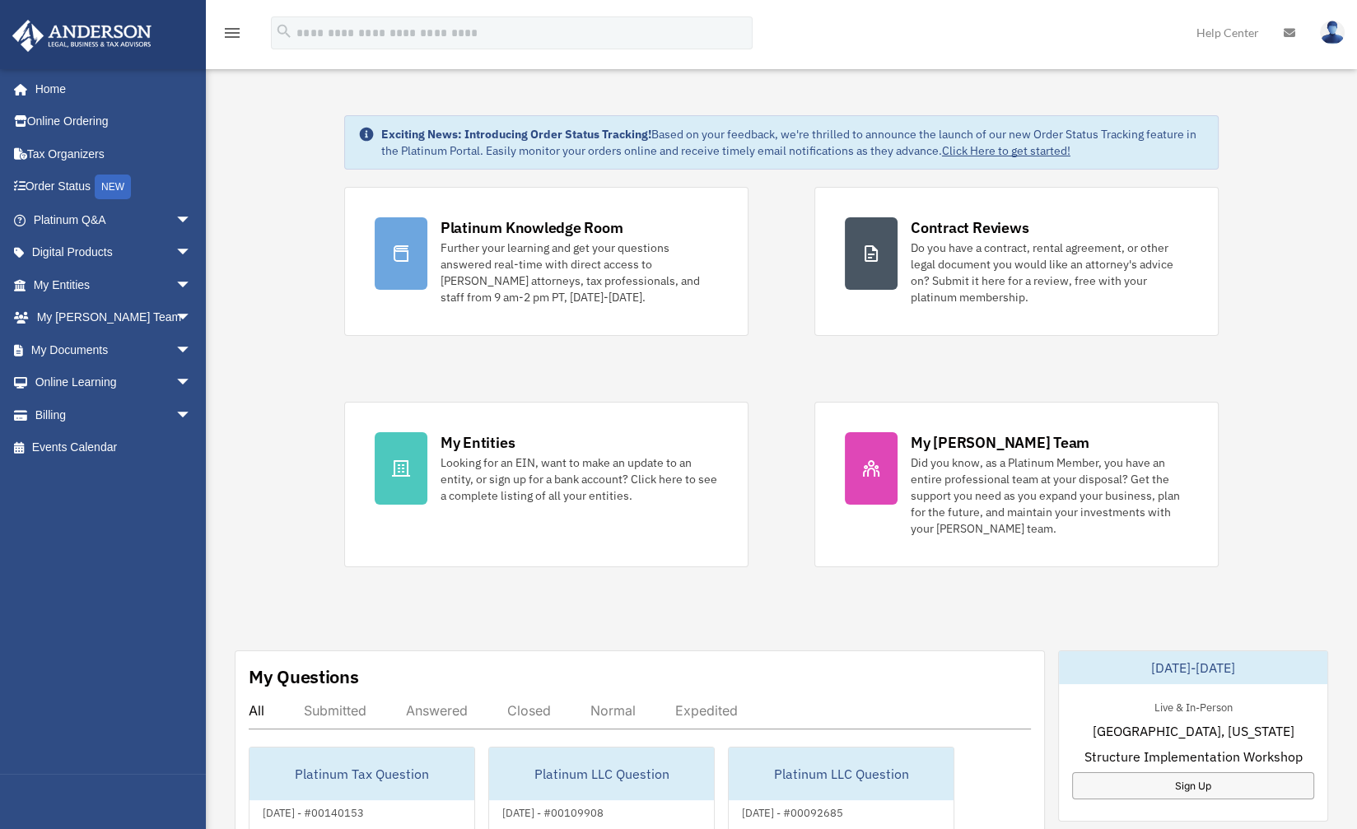
click at [1328, 27] on img at bounding box center [1332, 33] width 25 height 24
click at [1042, 138] on link "Logout" at bounding box center [1065, 144] width 165 height 34
